Goal: Check status

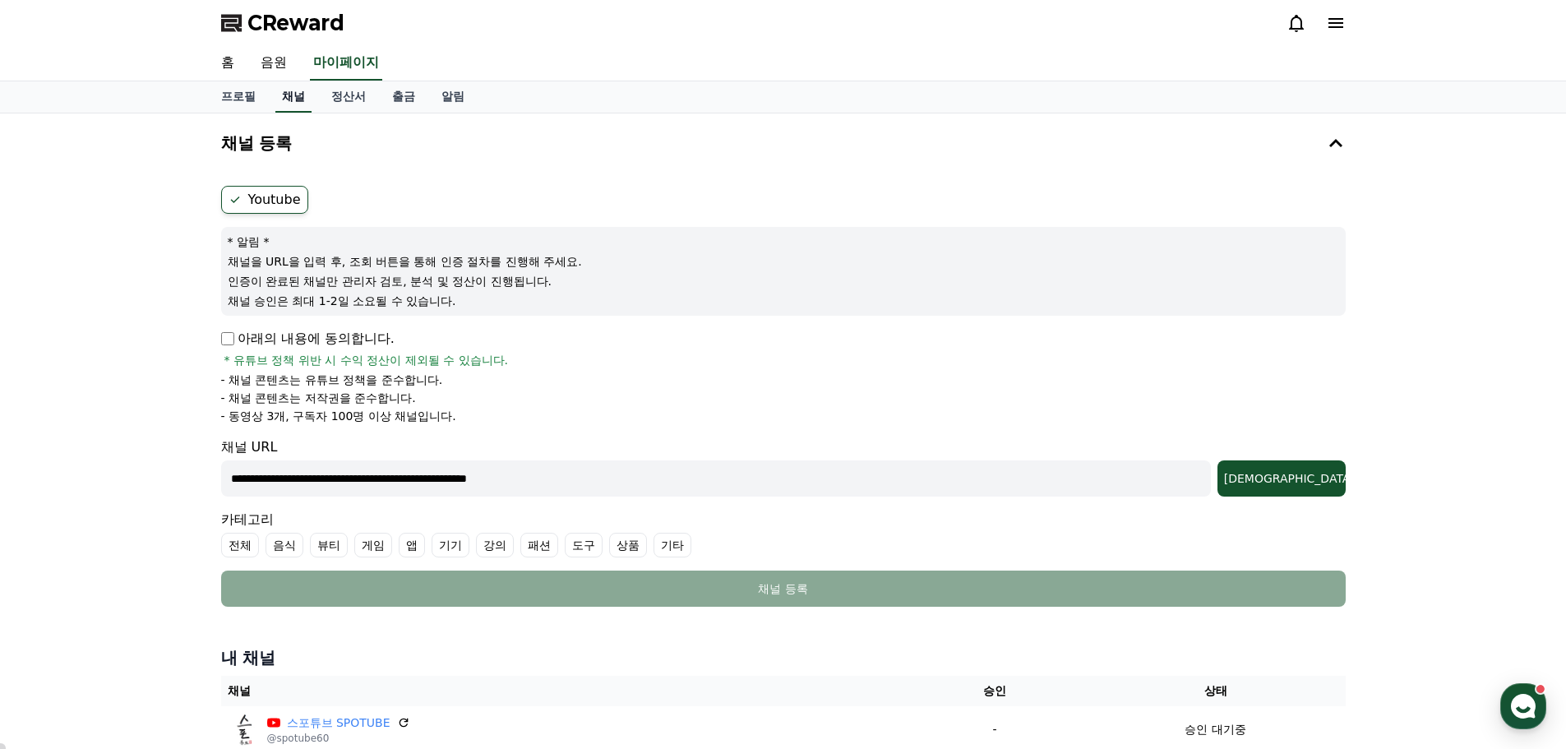
click at [298, 97] on link "채널" at bounding box center [293, 96] width 36 height 31
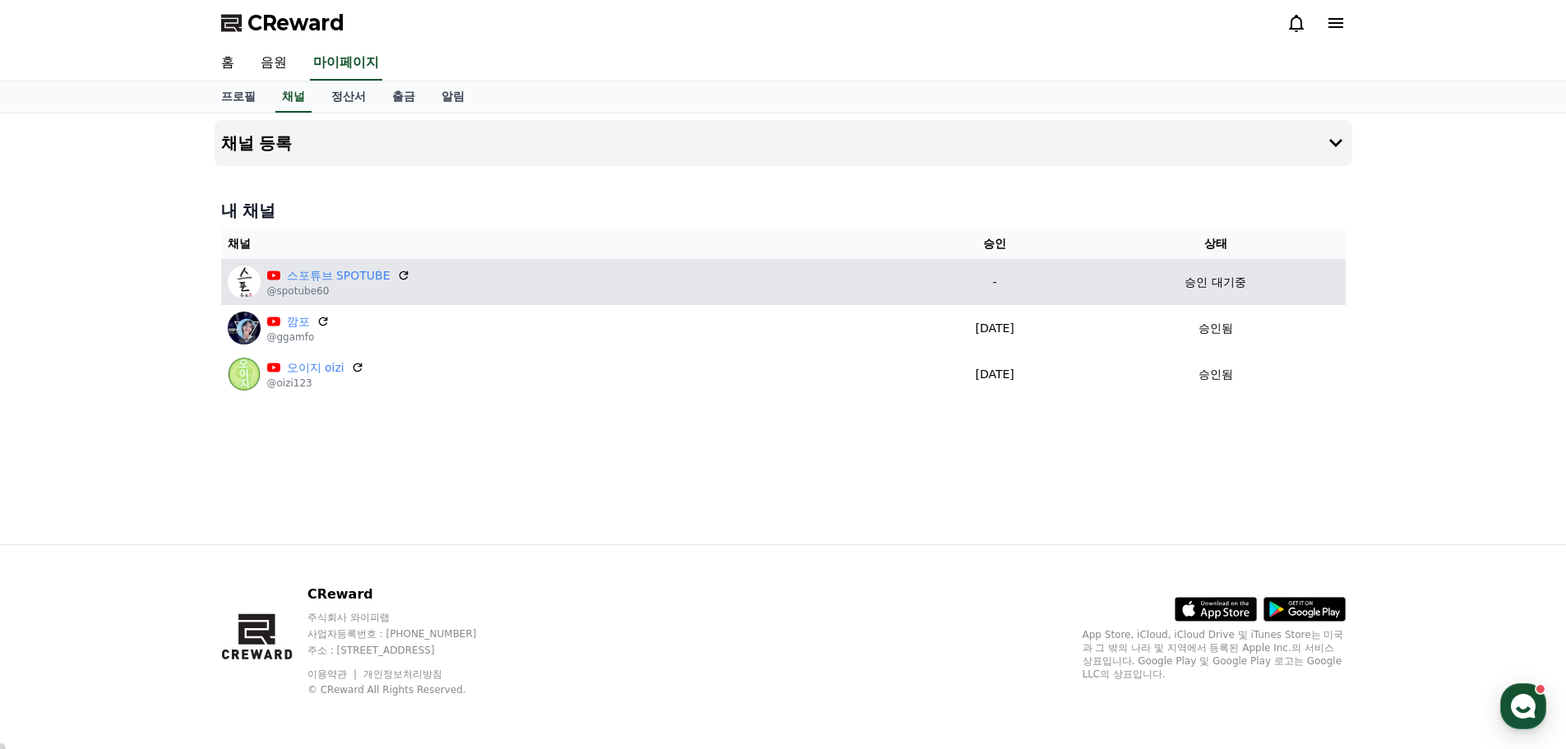
click at [432, 280] on div "스포튜브 SPOTUBE @spotube60" at bounding box center [563, 282] width 670 height 33
click at [1074, 267] on td "-" at bounding box center [995, 282] width 182 height 46
click at [949, 282] on p "-" at bounding box center [995, 282] width 169 height 17
click at [1241, 291] on td "승인 대기중" at bounding box center [1216, 282] width 260 height 46
click at [1236, 290] on p "승인 대기중" at bounding box center [1214, 282] width 61 height 17
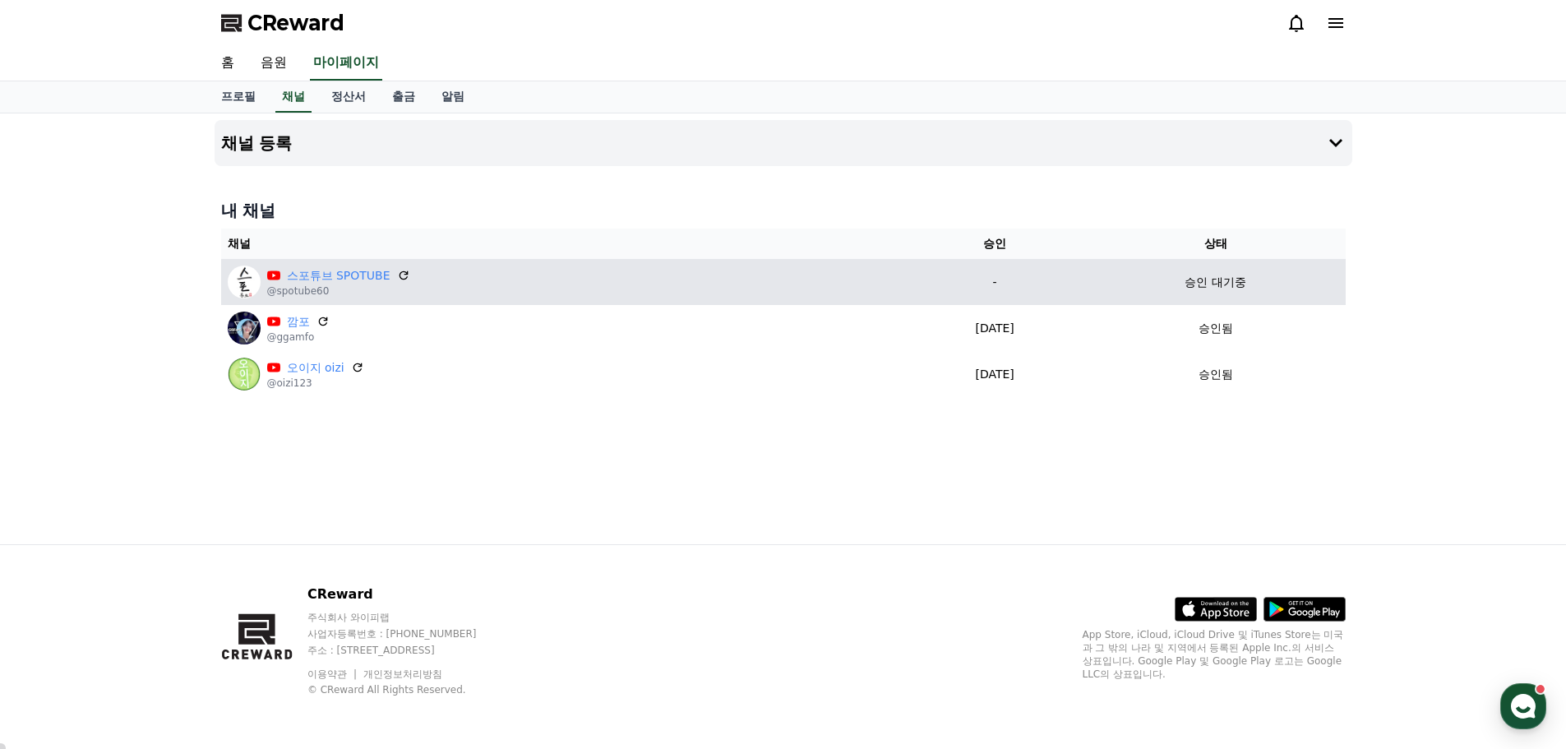
click at [1231, 287] on p "승인 대기중" at bounding box center [1214, 282] width 61 height 17
click at [1227, 286] on p "승인 대기중" at bounding box center [1214, 282] width 61 height 17
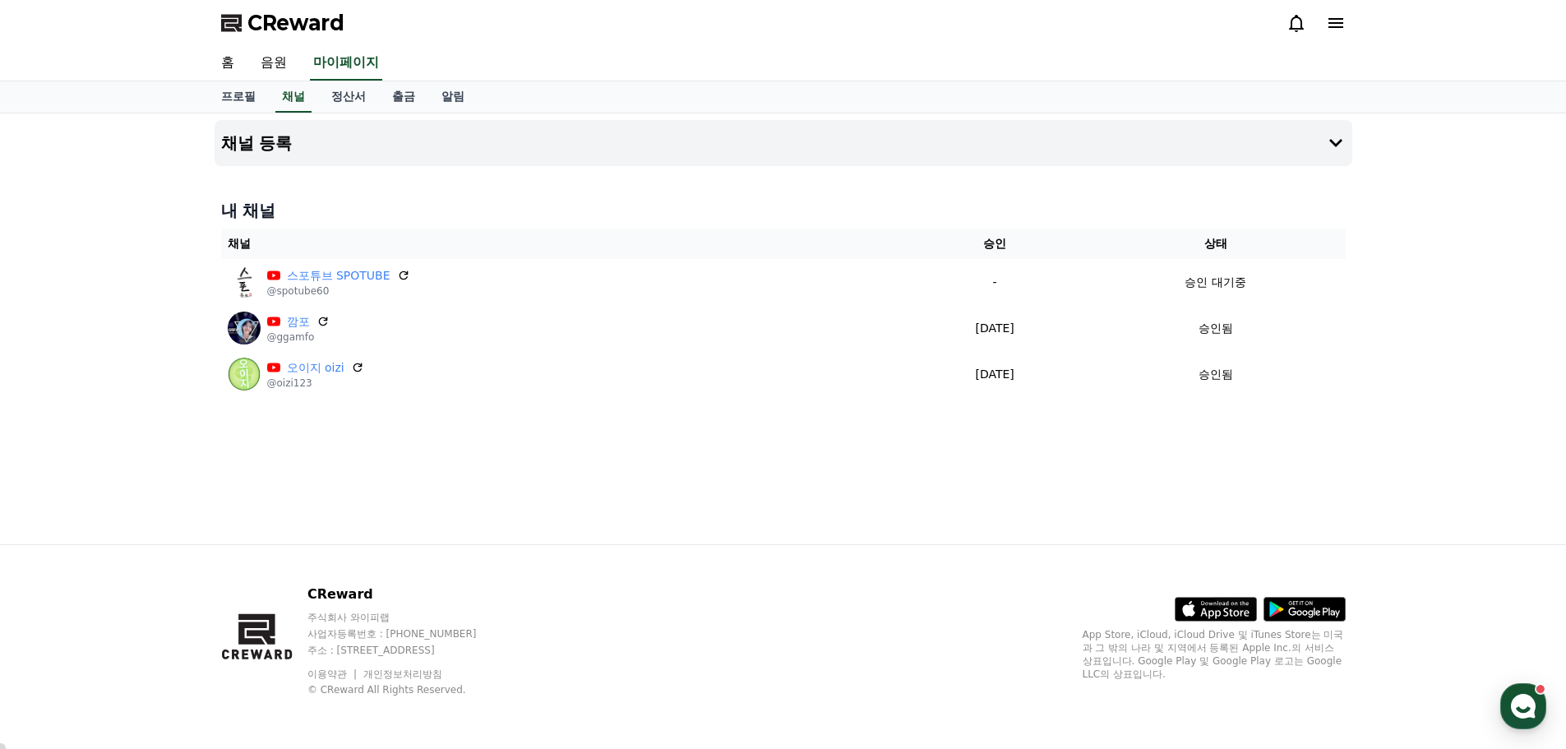
click at [742, 466] on div "채널 등록 내 채널 채널 승인 상태 스포튜브 SPOTUBE @spotube60 - 승인 대기중 깜포 @ggamfo [DATE] 08-26 승인…" at bounding box center [783, 328] width 1151 height 431
